Goal: Information Seeking & Learning: Learn about a topic

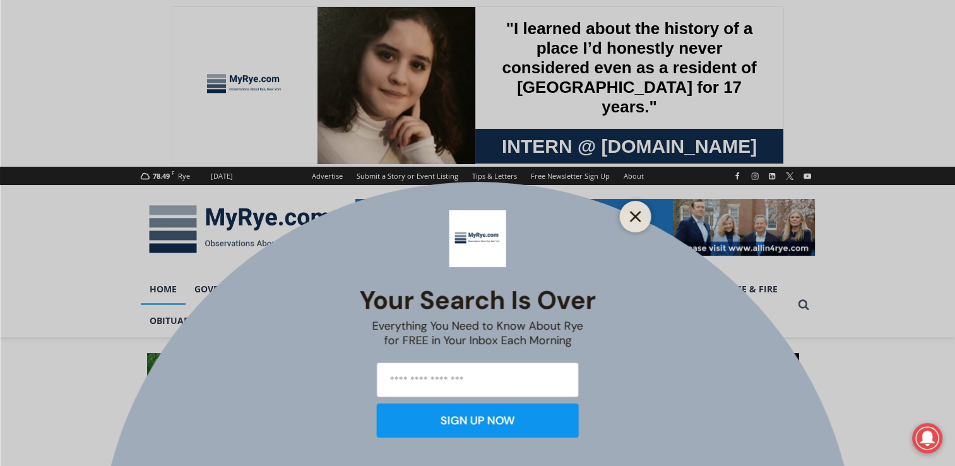
click at [634, 218] on line "Close" at bounding box center [635, 216] width 9 height 9
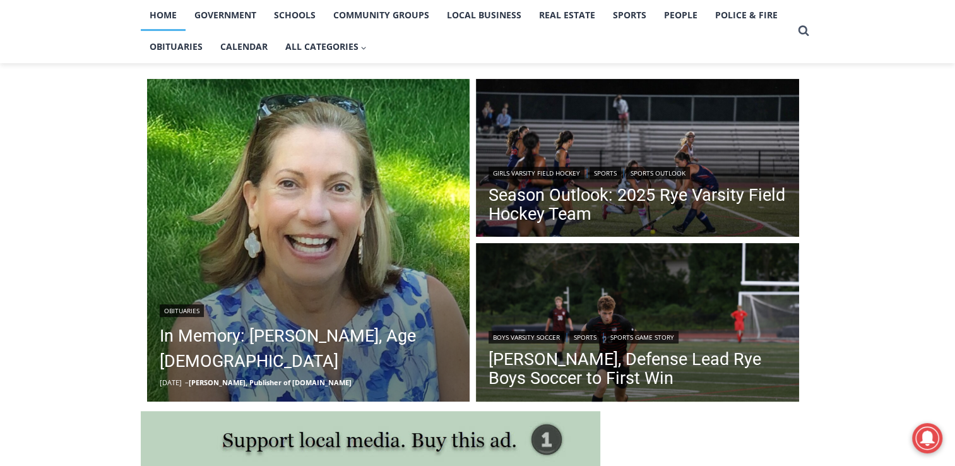
scroll to position [288, 0]
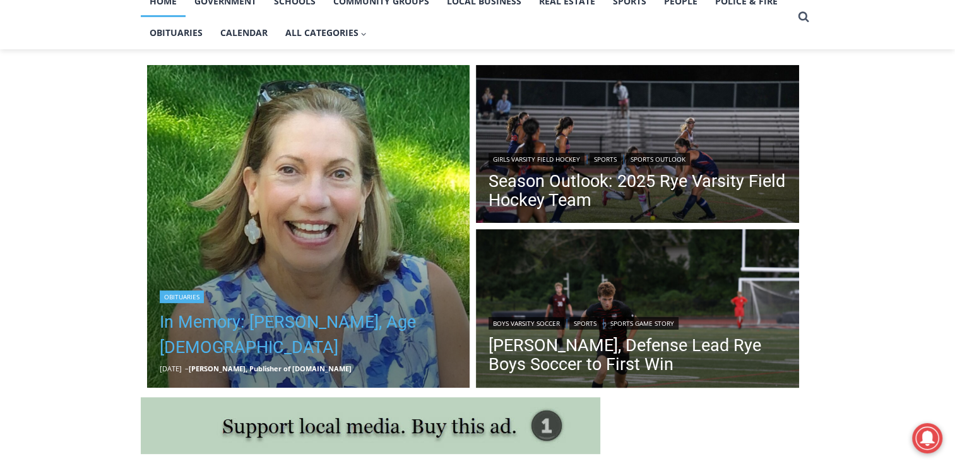
click at [278, 321] on link "In Memory: [PERSON_NAME], Age [DEMOGRAPHIC_DATA]" at bounding box center [309, 334] width 298 height 51
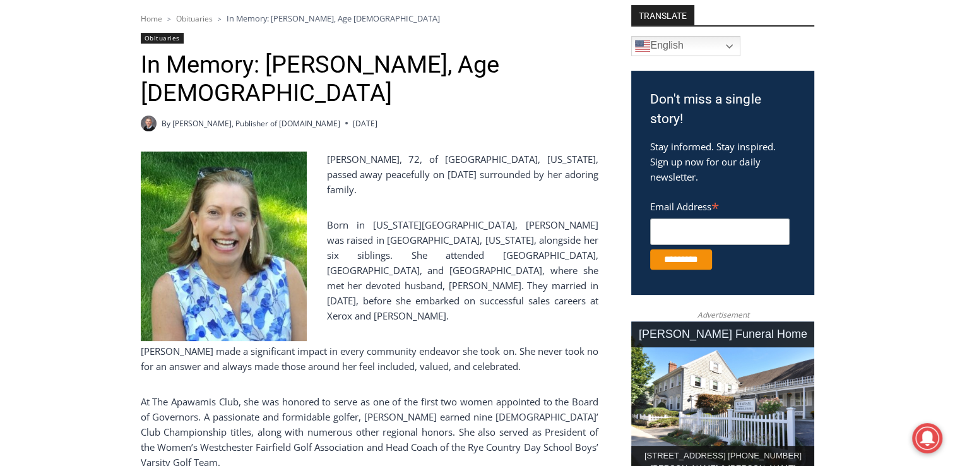
scroll to position [343, 0]
